Goal: Task Accomplishment & Management: Use online tool/utility

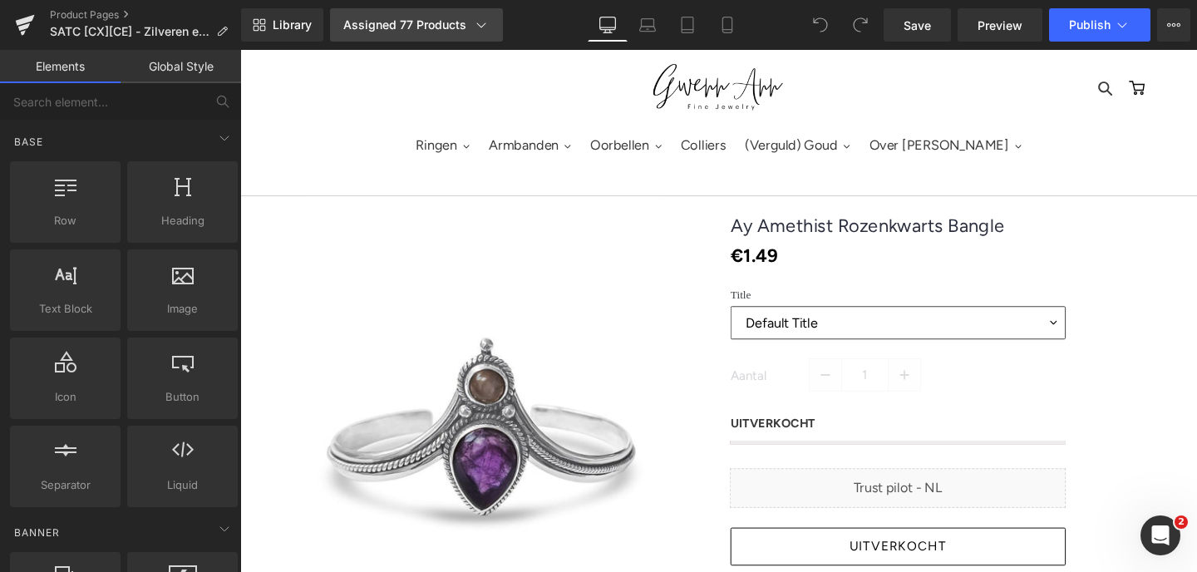
click at [436, 17] on div "Assigned 77 Products" at bounding box center [416, 25] width 146 height 17
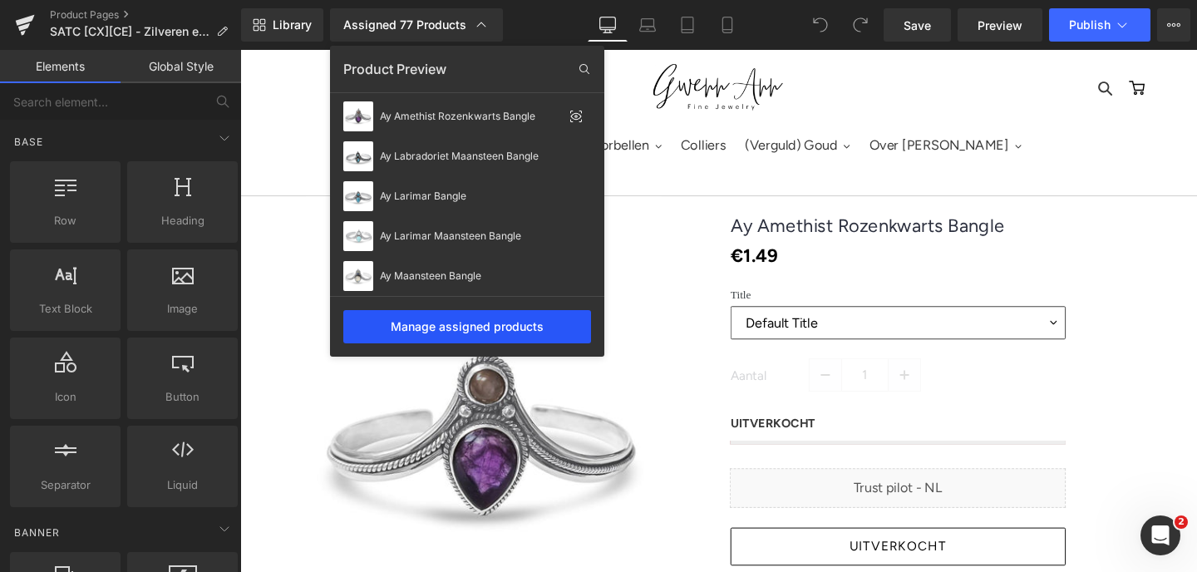
click at [445, 336] on div "Manage assigned products" at bounding box center [467, 326] width 248 height 33
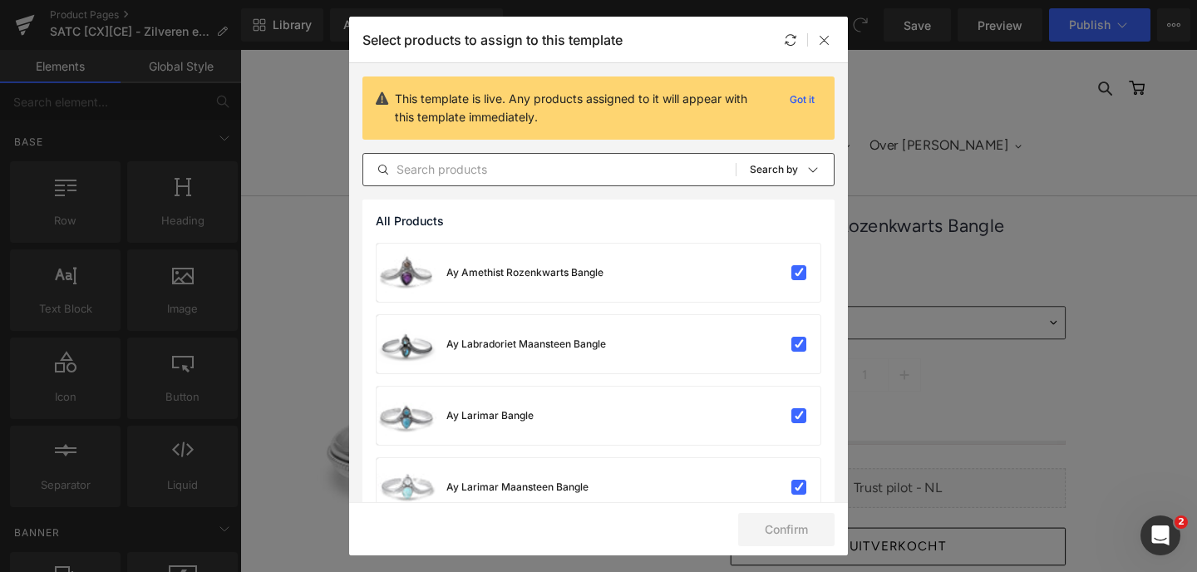
click at [462, 165] on input "text" at bounding box center [549, 170] width 372 height 20
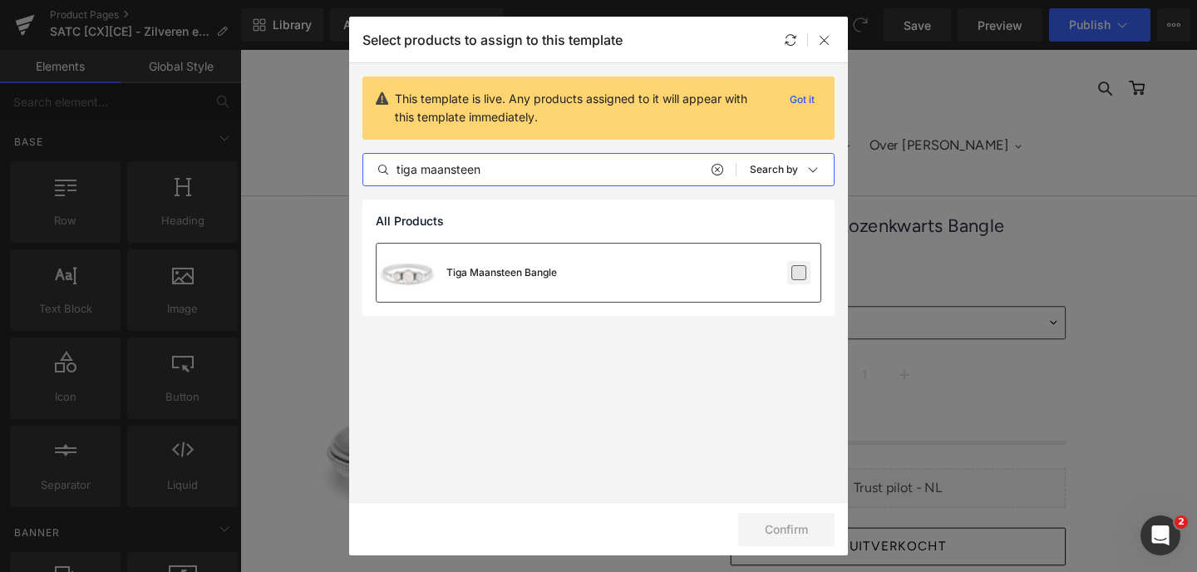
click at [800, 276] on label at bounding box center [798, 272] width 15 height 15
click at [799, 273] on input "checkbox" at bounding box center [799, 273] width 0 height 0
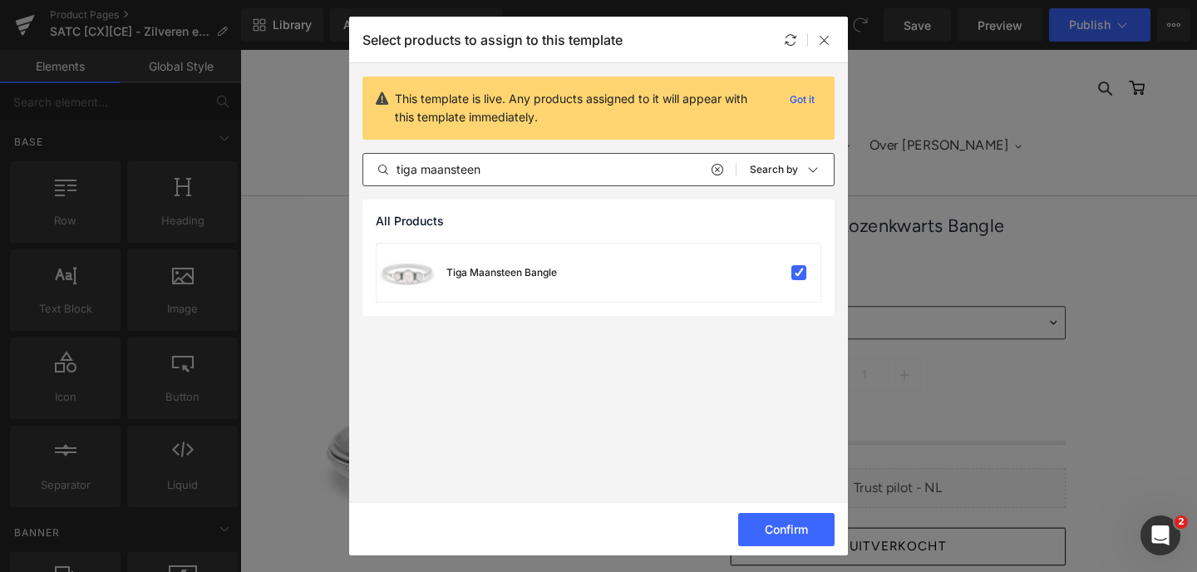
click at [433, 168] on input "tiga maansteen" at bounding box center [549, 170] width 372 height 20
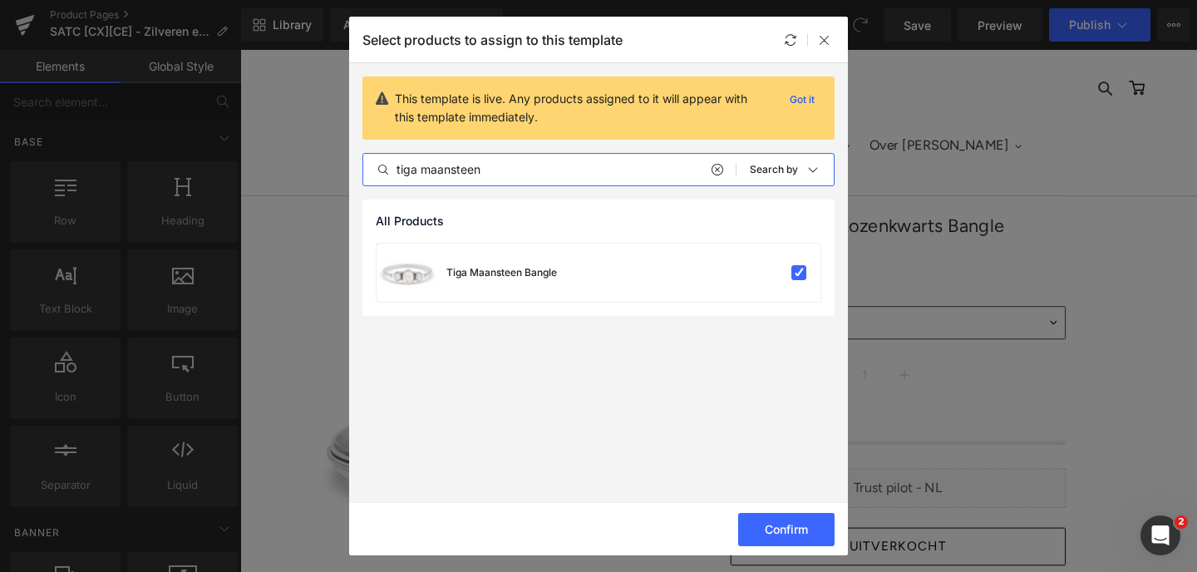
click at [433, 168] on input "tiga maansteen" at bounding box center [549, 170] width 372 height 20
type input "tiga labradoriet"
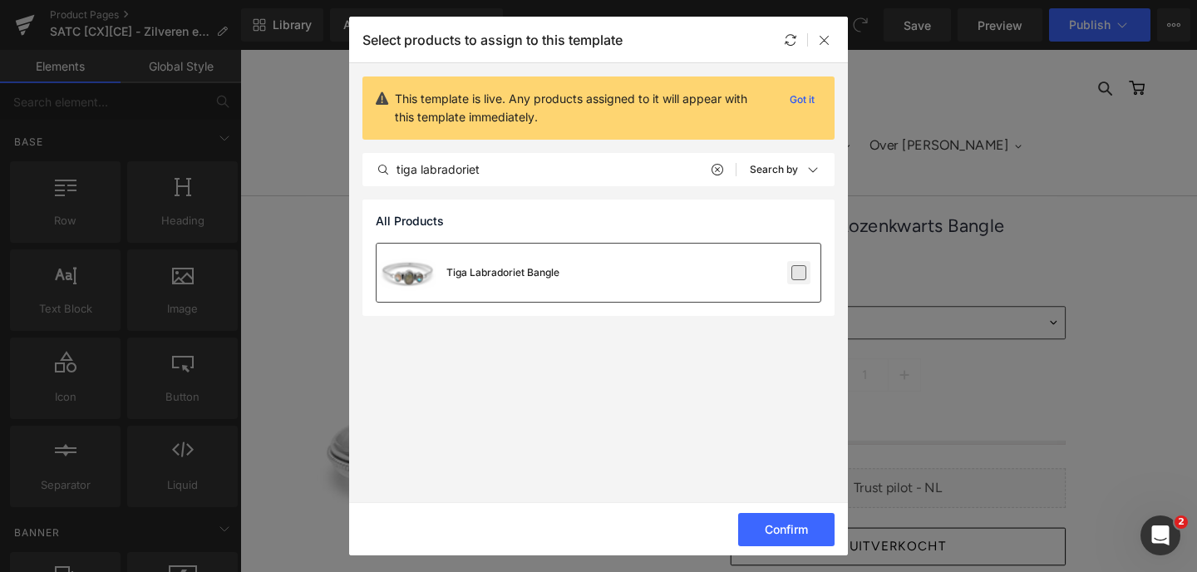
click at [806, 273] on label at bounding box center [798, 272] width 15 height 15
click at [799, 273] on input "checkbox" at bounding box center [799, 273] width 0 height 0
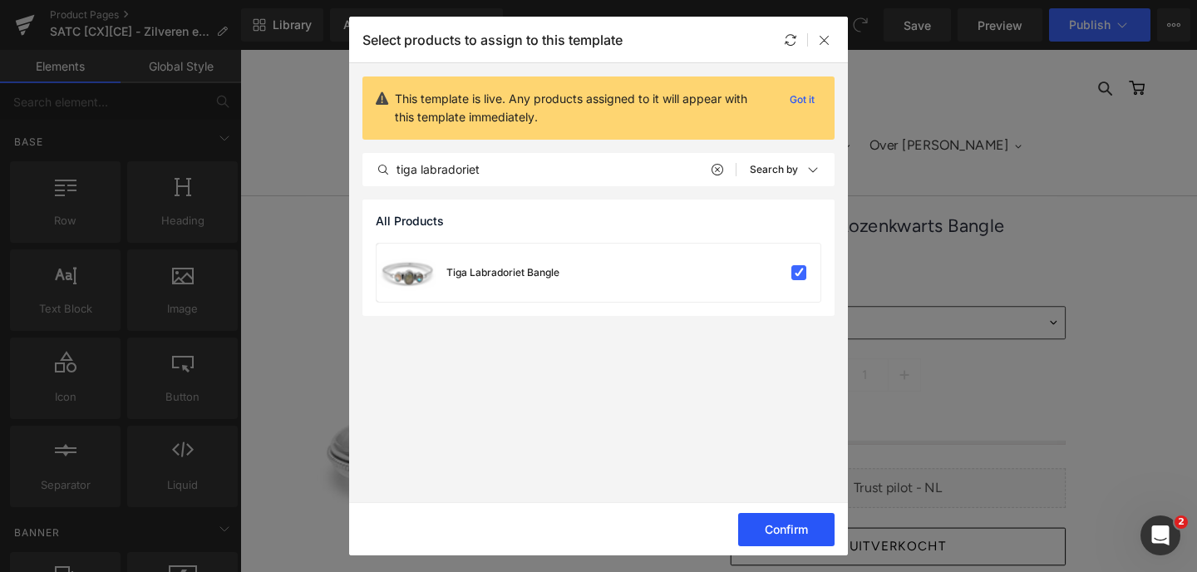
click at [783, 524] on button "Confirm" at bounding box center [786, 529] width 96 height 33
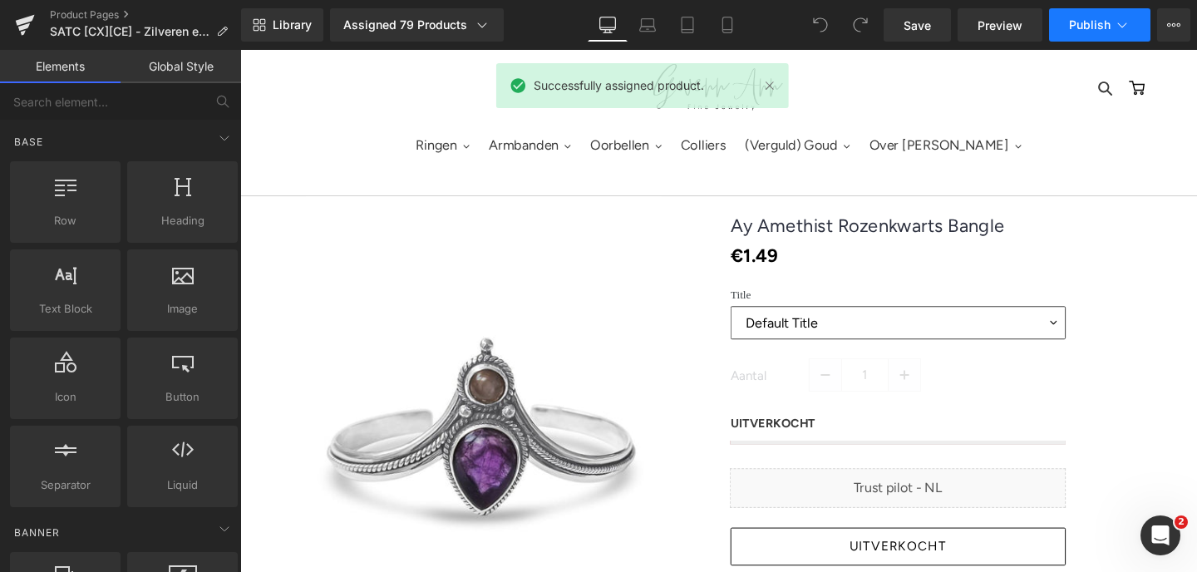
click at [1066, 28] on button "Publish" at bounding box center [1099, 24] width 101 height 33
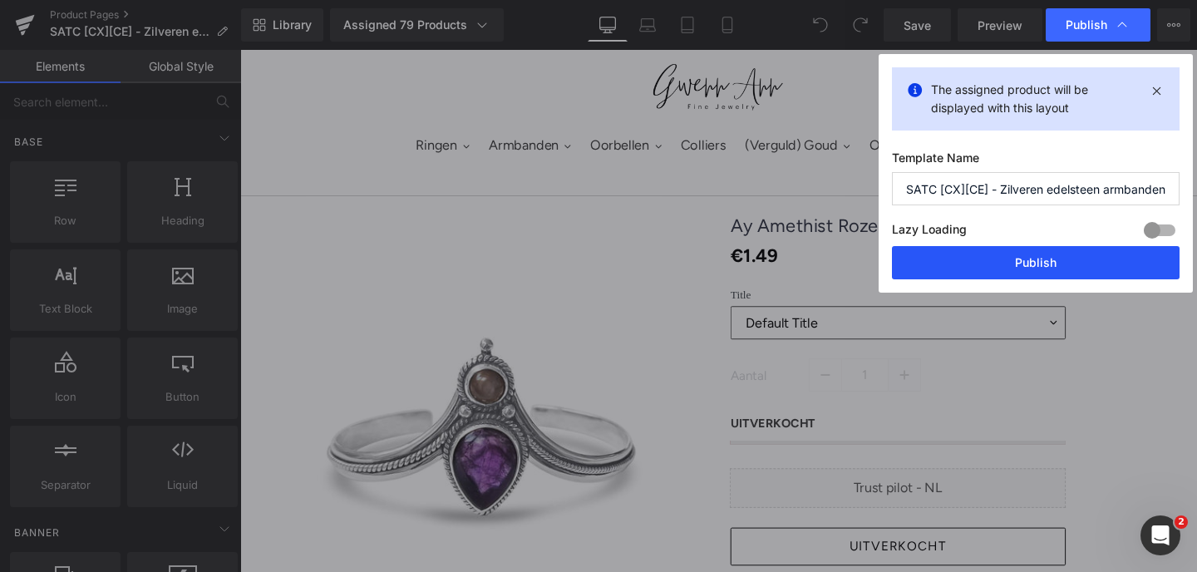
click at [1010, 260] on button "Publish" at bounding box center [1036, 262] width 288 height 33
